Goal: Information Seeking & Learning: Learn about a topic

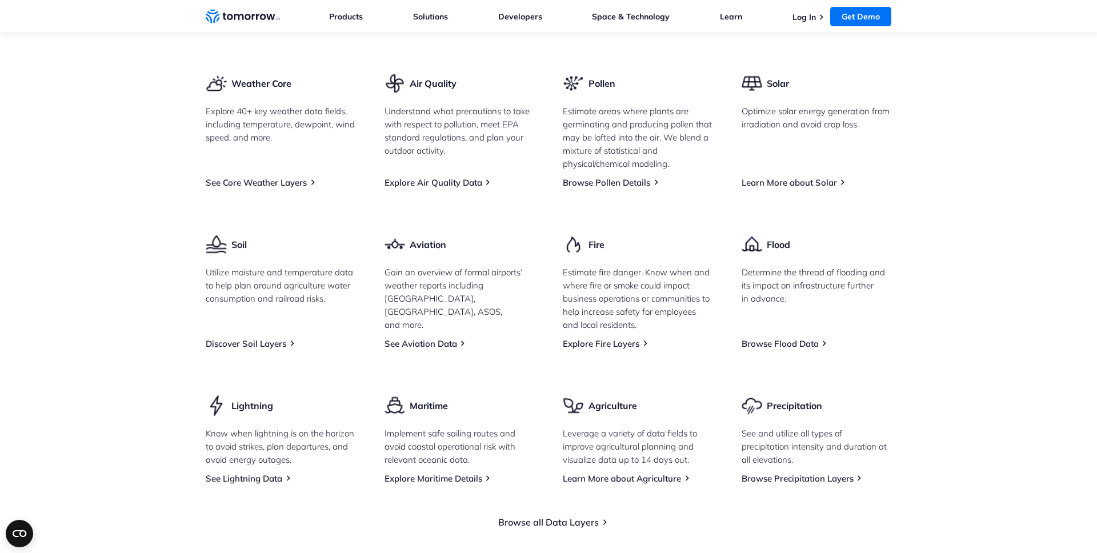
scroll to position [1446, 0]
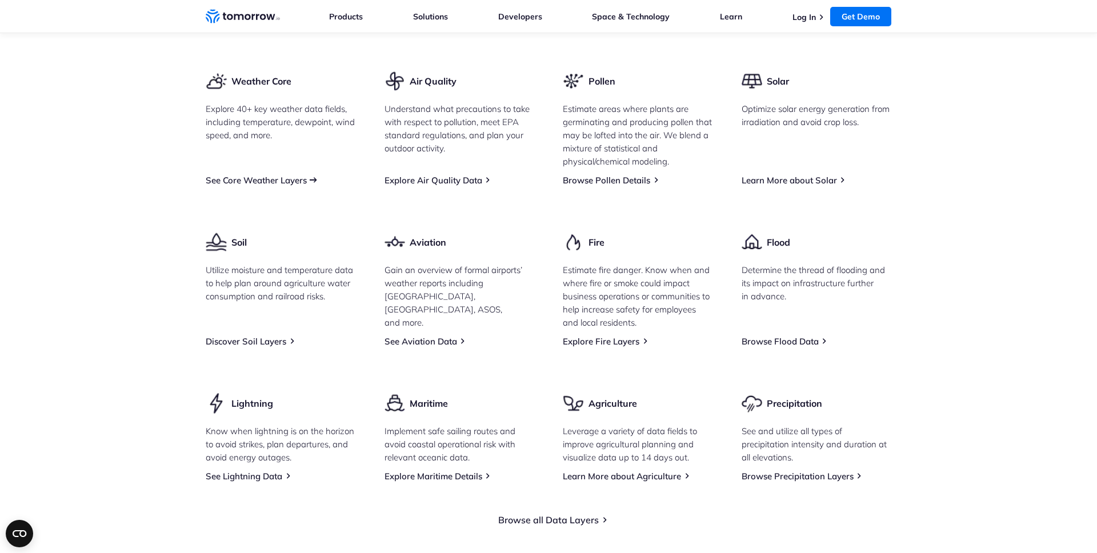
click at [266, 186] on link "See Core Weather Layers" at bounding box center [256, 180] width 101 height 11
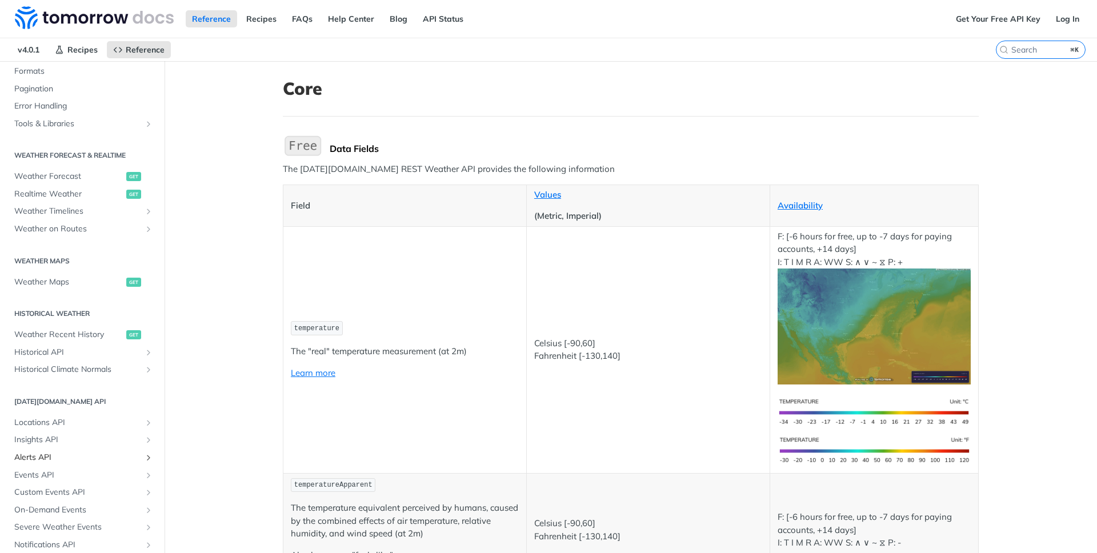
scroll to position [487, 0]
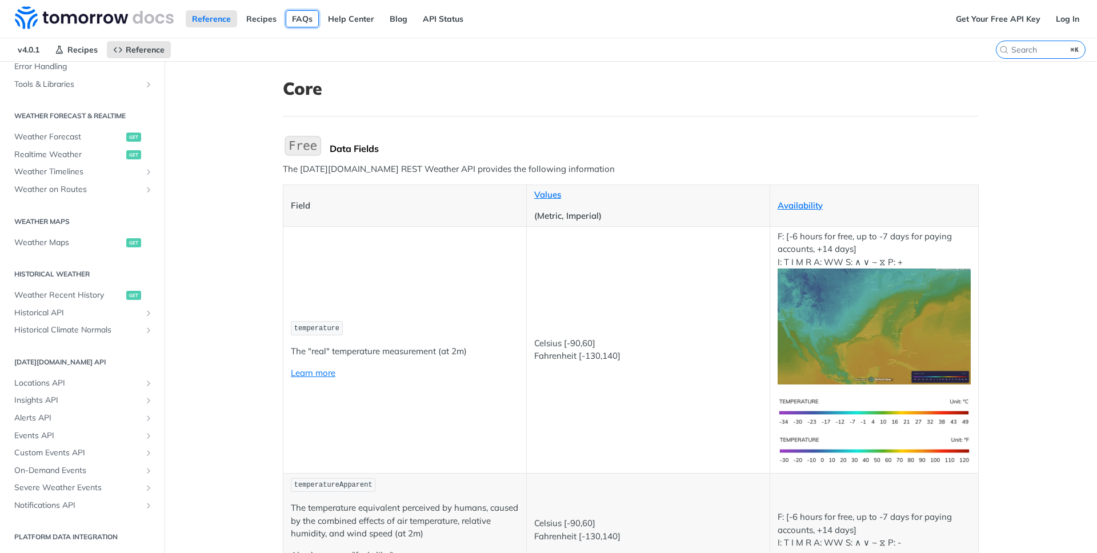
click at [301, 15] on link "FAQs" at bounding box center [302, 18] width 33 height 17
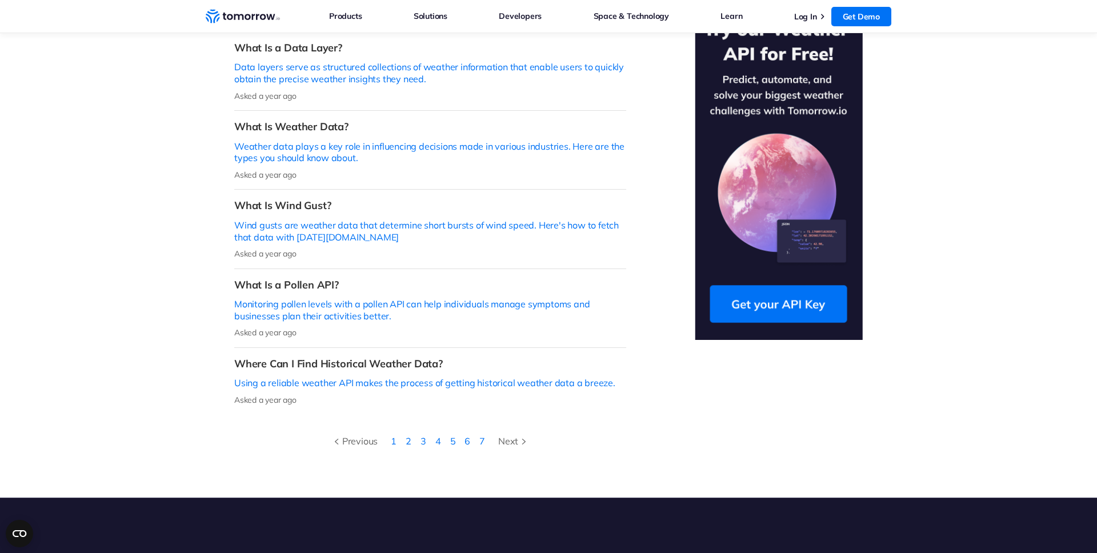
scroll to position [403, 0]
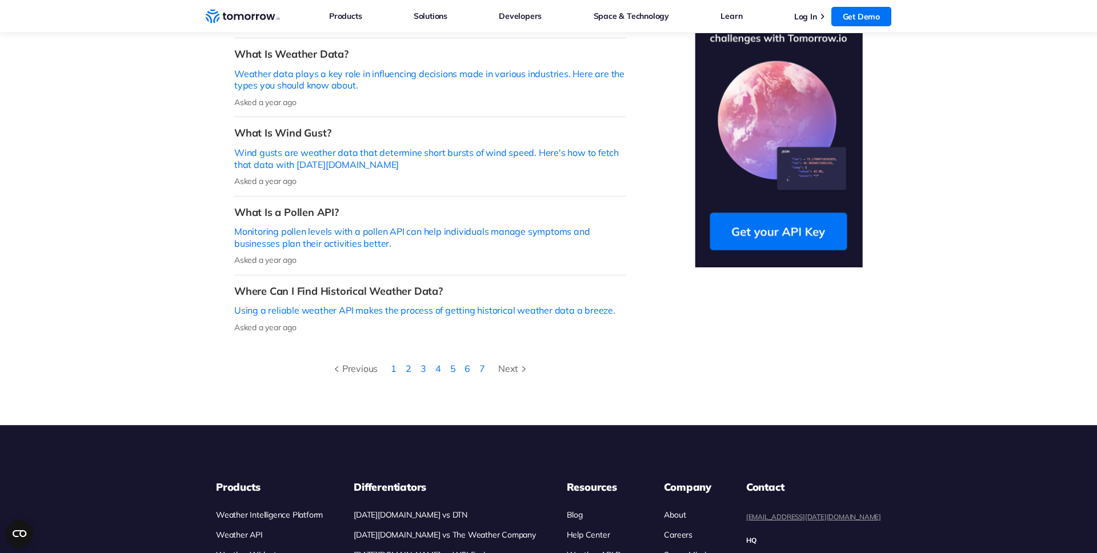
click at [413, 361] on li "2" at bounding box center [408, 368] width 15 height 15
click at [412, 361] on li "2" at bounding box center [408, 368] width 15 height 15
click at [407, 363] on link "2" at bounding box center [409, 368] width 6 height 11
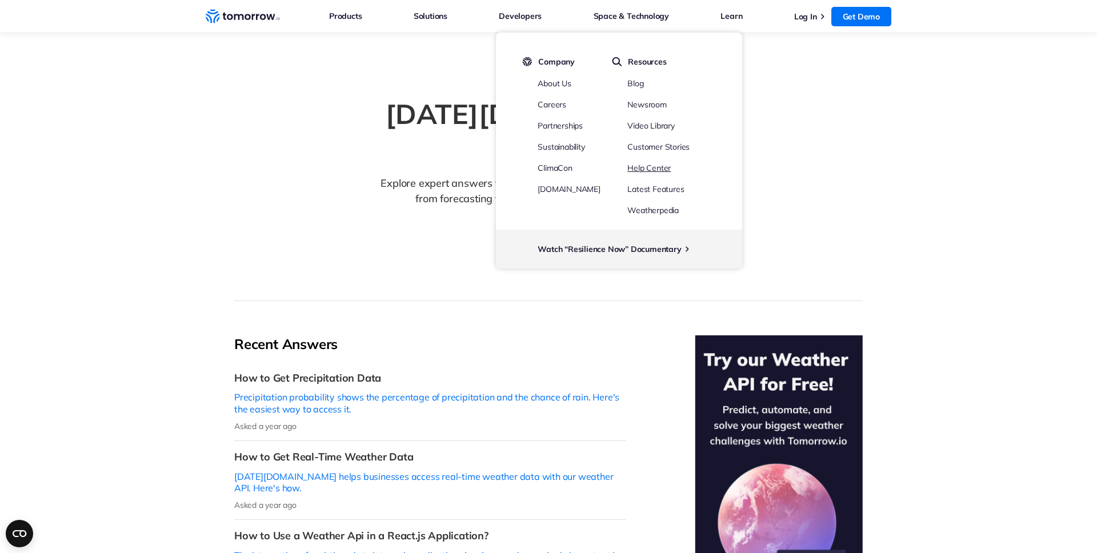
click at [639, 164] on link "Help Center" at bounding box center [649, 168] width 43 height 10
